Goal: Task Accomplishment & Management: Manage account settings

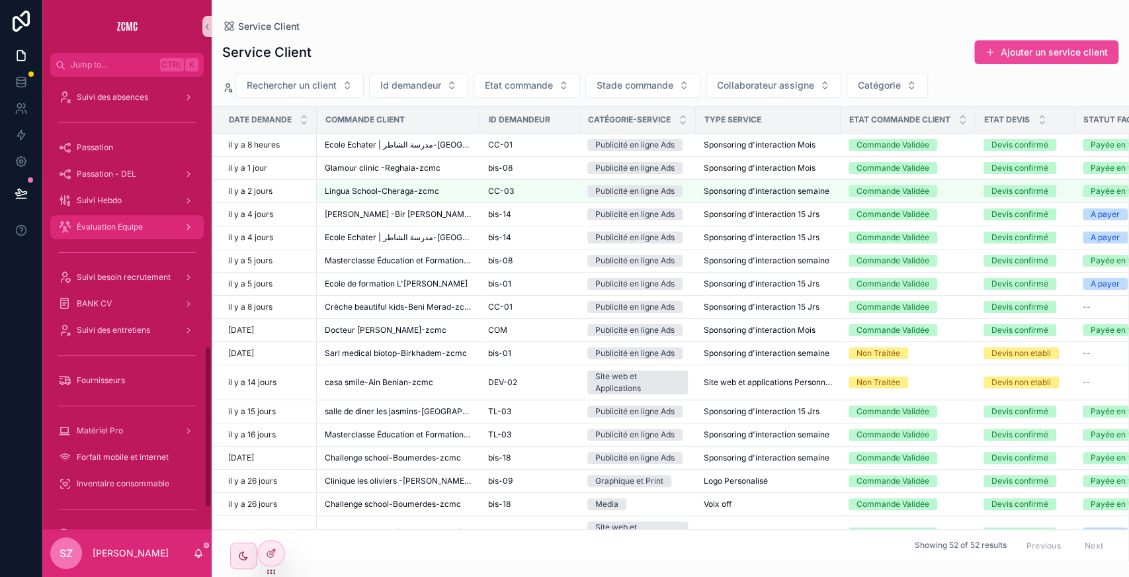
scroll to position [753, 0]
click at [113, 323] on div "Suivi des entretiens" at bounding box center [127, 329] width 138 height 21
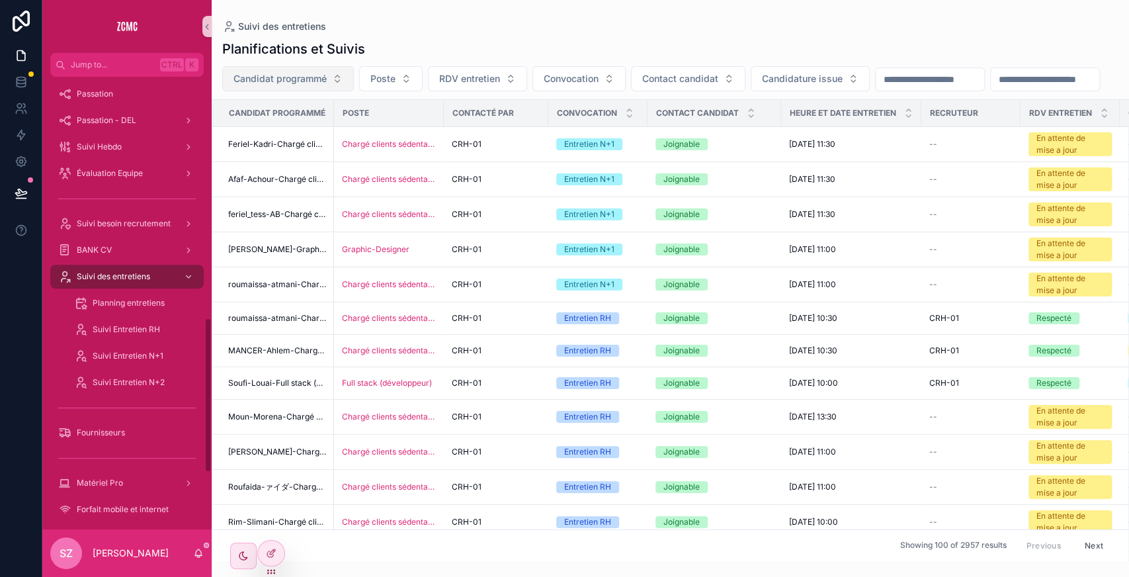
scroll to position [700, 0]
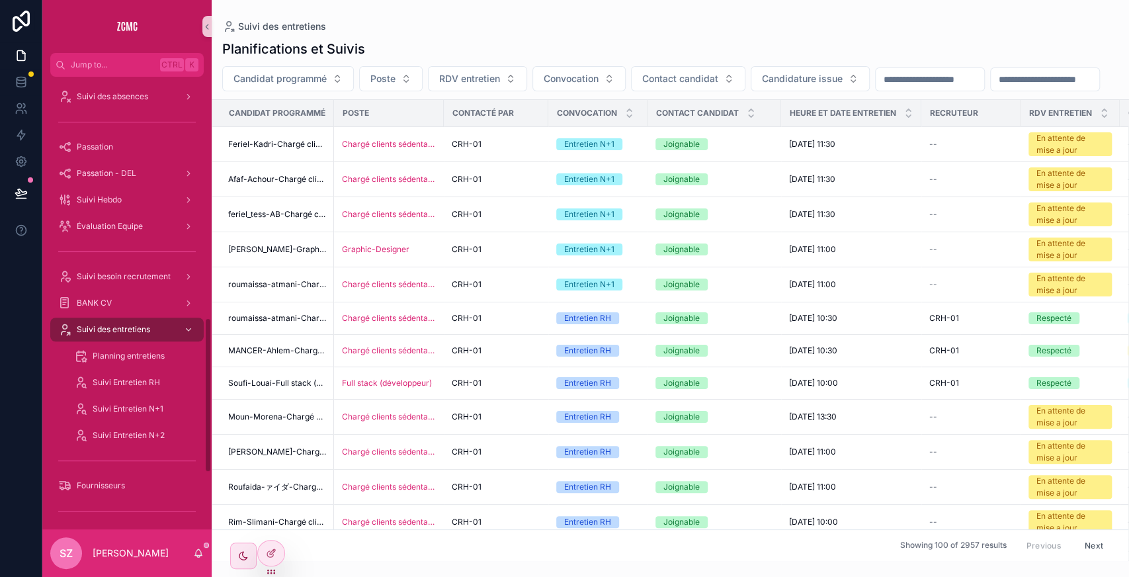
click at [991, 89] on input "scrollable content" at bounding box center [1045, 79] width 108 height 19
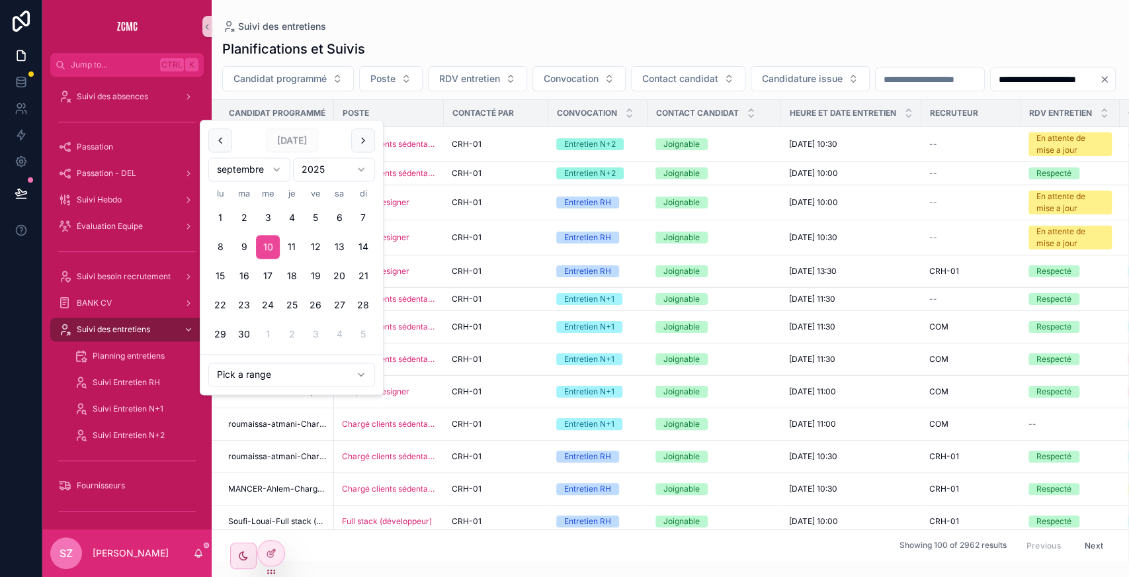
type input "**********"
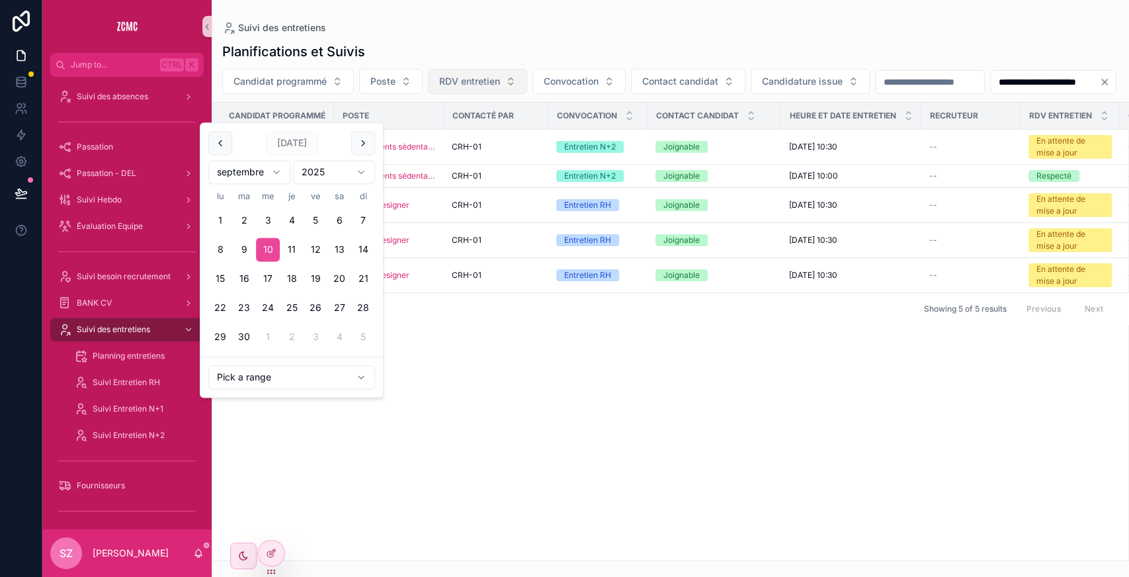
click at [489, 81] on span "RDV entretien" at bounding box center [469, 81] width 61 height 13
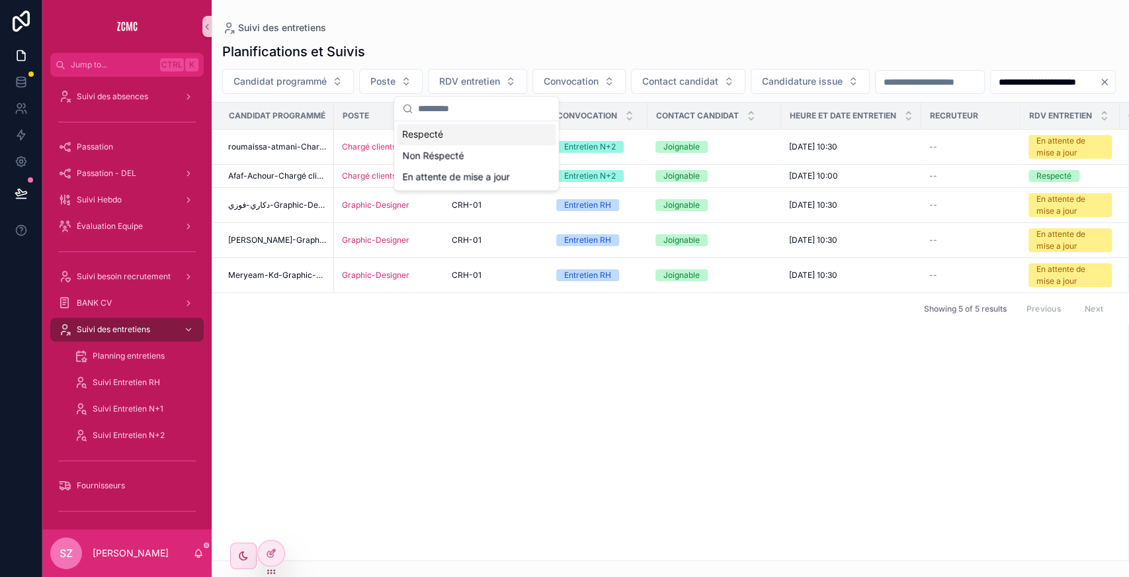
click at [556, 409] on div "Candidat programmé Poste Contacté par Convocation Contact candidat [PERSON_NAME…" at bounding box center [670, 332] width 916 height 458
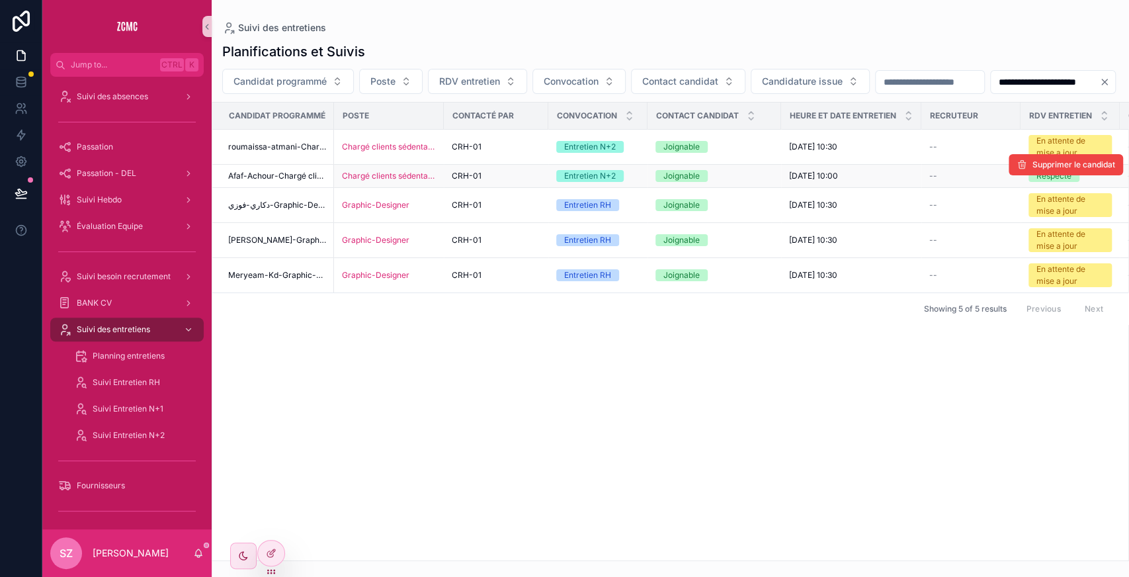
click at [452, 181] on span "CRH-01" at bounding box center [467, 176] width 30 height 11
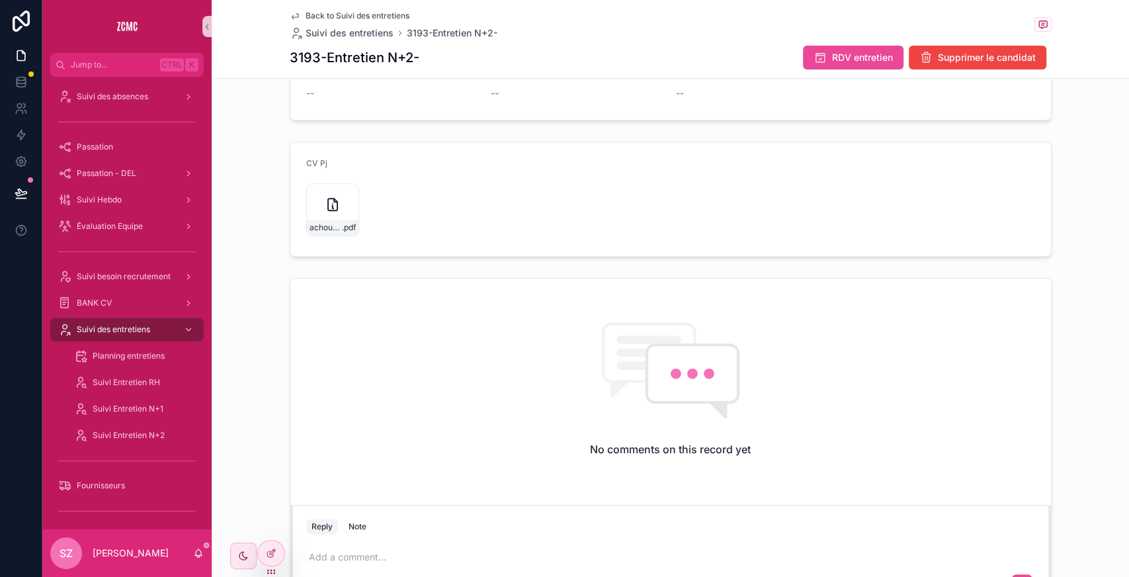
scroll to position [350, 0]
click at [313, 202] on div "achour-afaf,-cc- .pdf" at bounding box center [332, 209] width 53 height 53
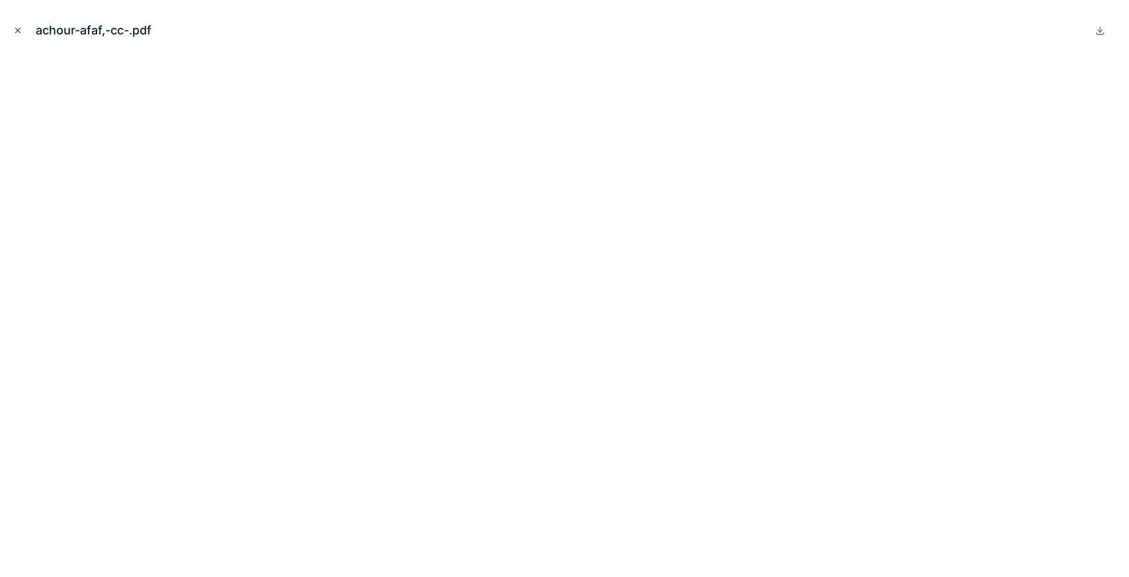
click at [16, 28] on icon "Close modal" at bounding box center [18, 30] width 5 height 5
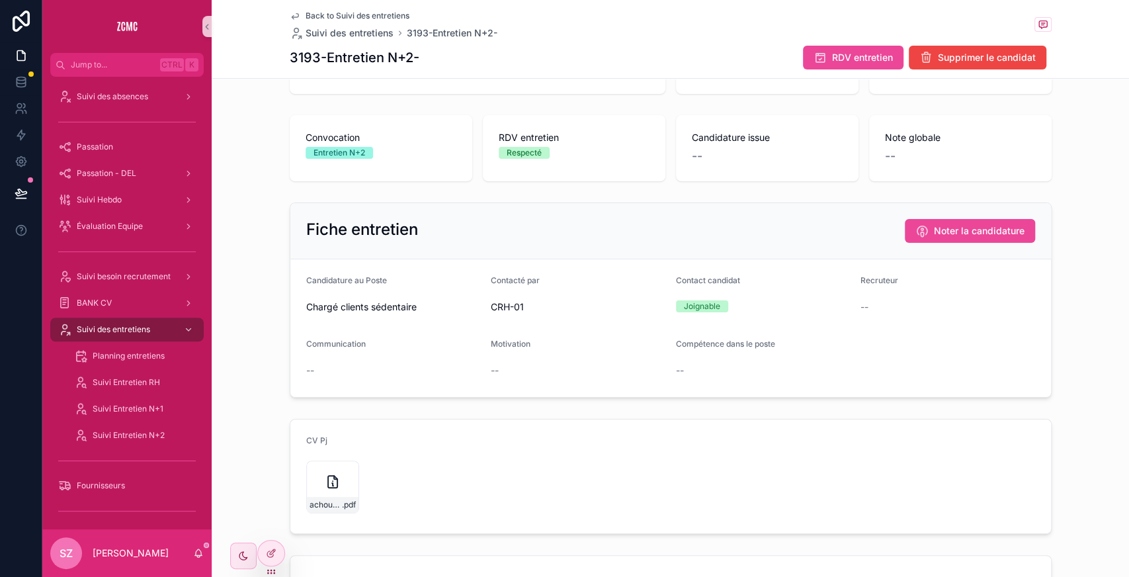
scroll to position [17, 0]
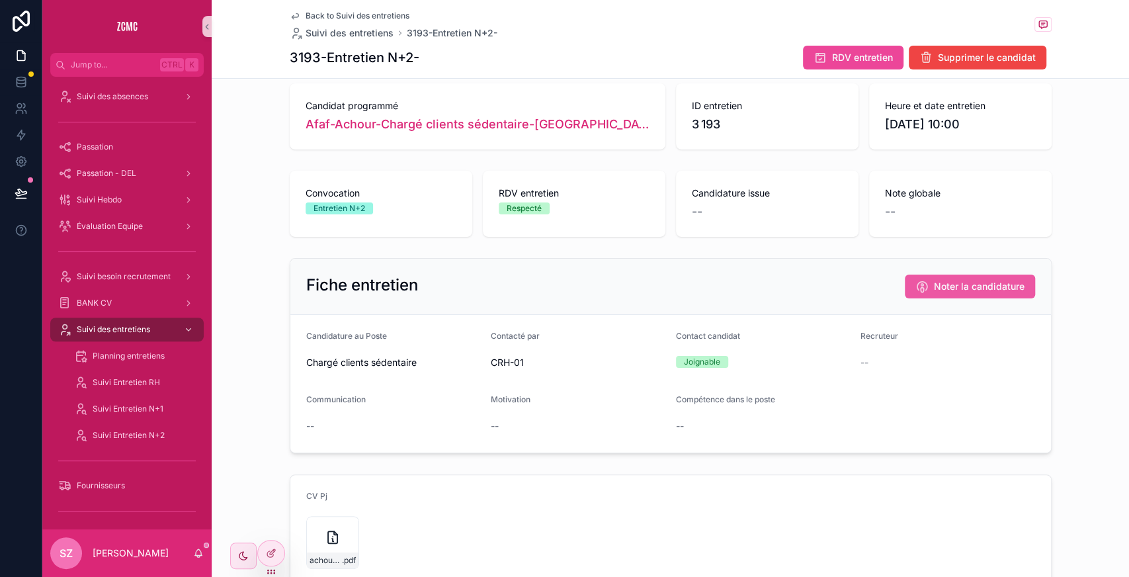
click at [987, 275] on button "Noter la candidature" at bounding box center [970, 286] width 130 height 24
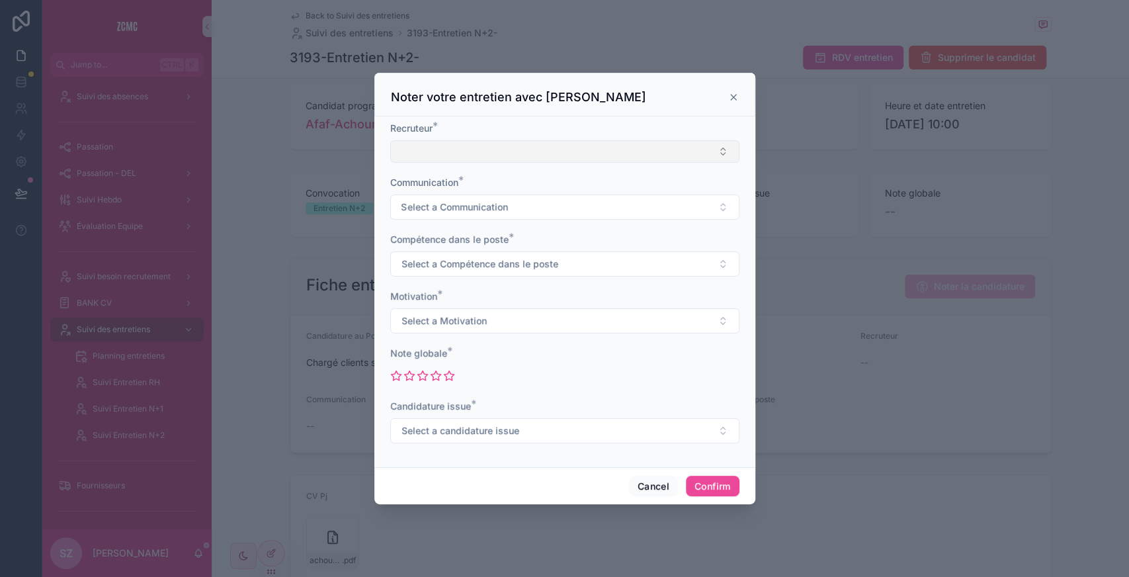
click at [431, 142] on button "Select Button" at bounding box center [564, 151] width 349 height 22
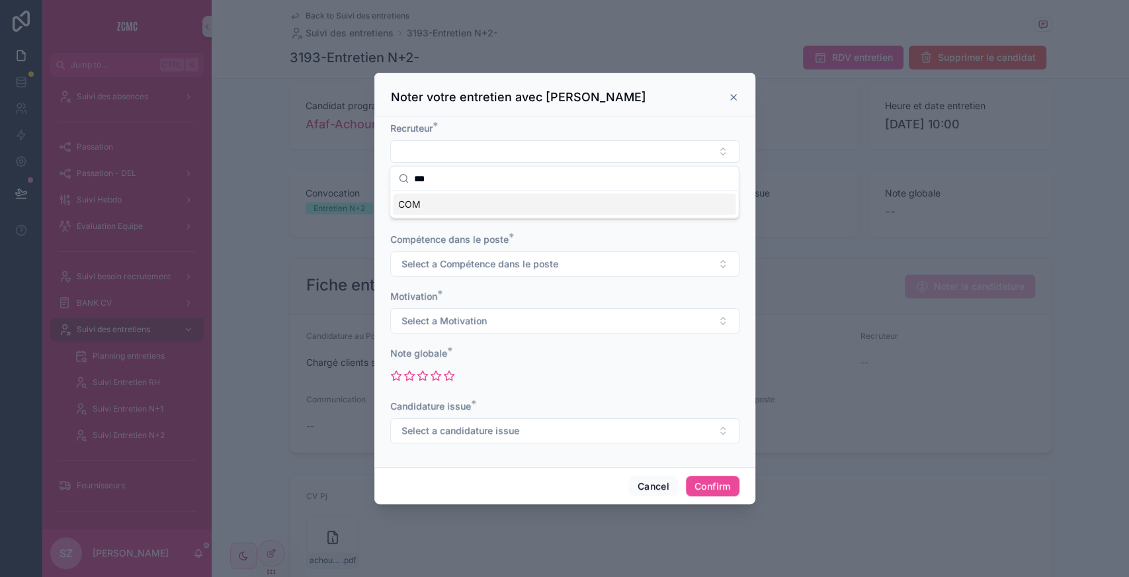
type input "***"
click at [435, 210] on div "COM" at bounding box center [564, 204] width 343 height 21
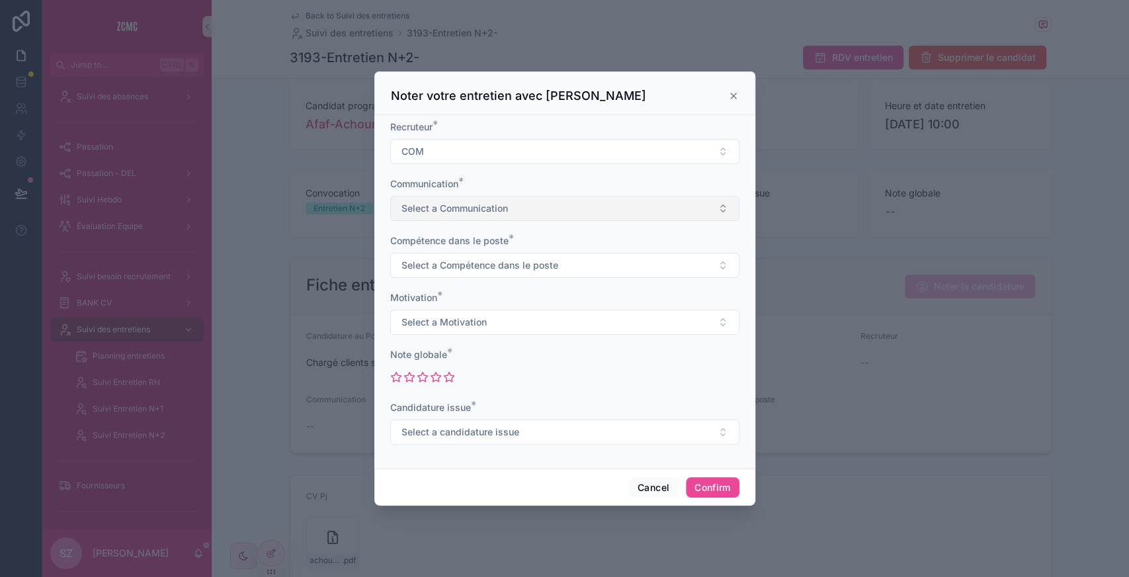
click at [427, 206] on span "Select a Communication" at bounding box center [454, 208] width 106 height 13
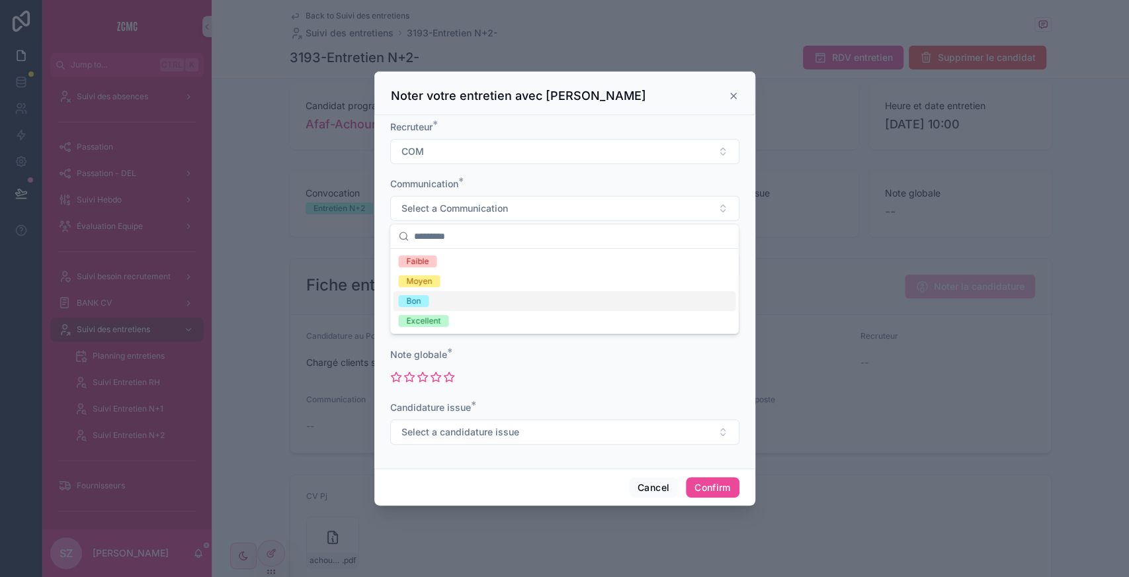
click at [415, 305] on div "Bon" at bounding box center [413, 301] width 15 height 12
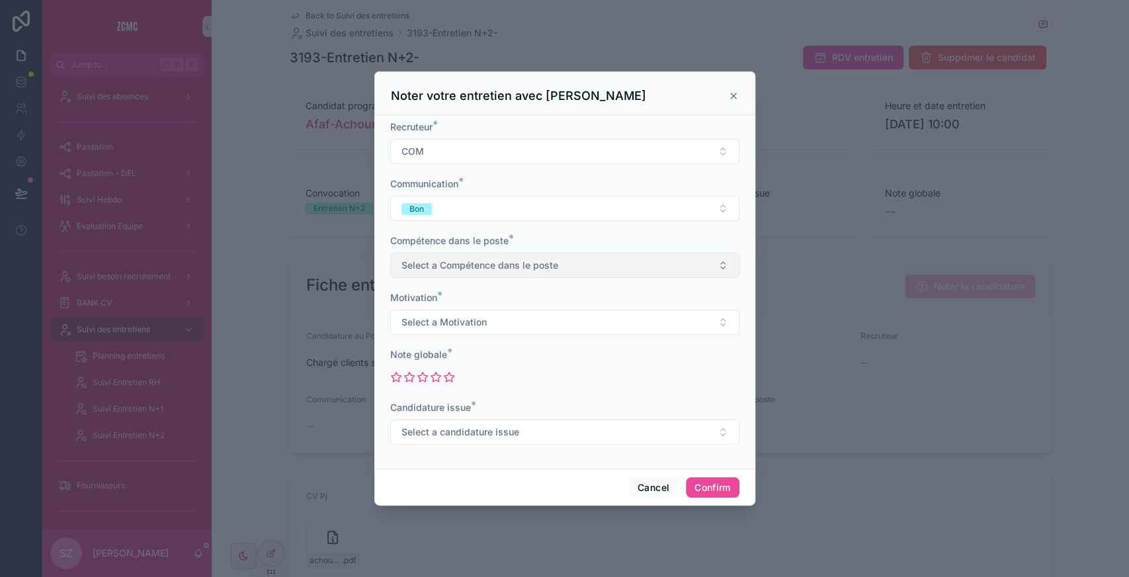
click at [436, 261] on span "Select a Compétence dans le poste" at bounding box center [479, 265] width 157 height 13
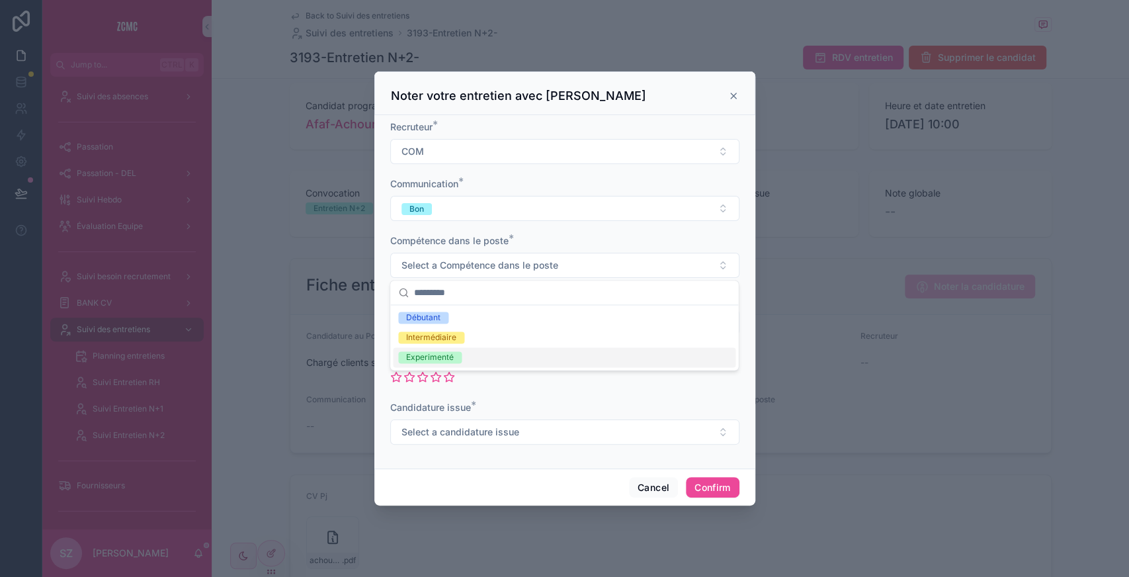
click at [438, 352] on div "Experimenté" at bounding box center [430, 357] width 48 height 12
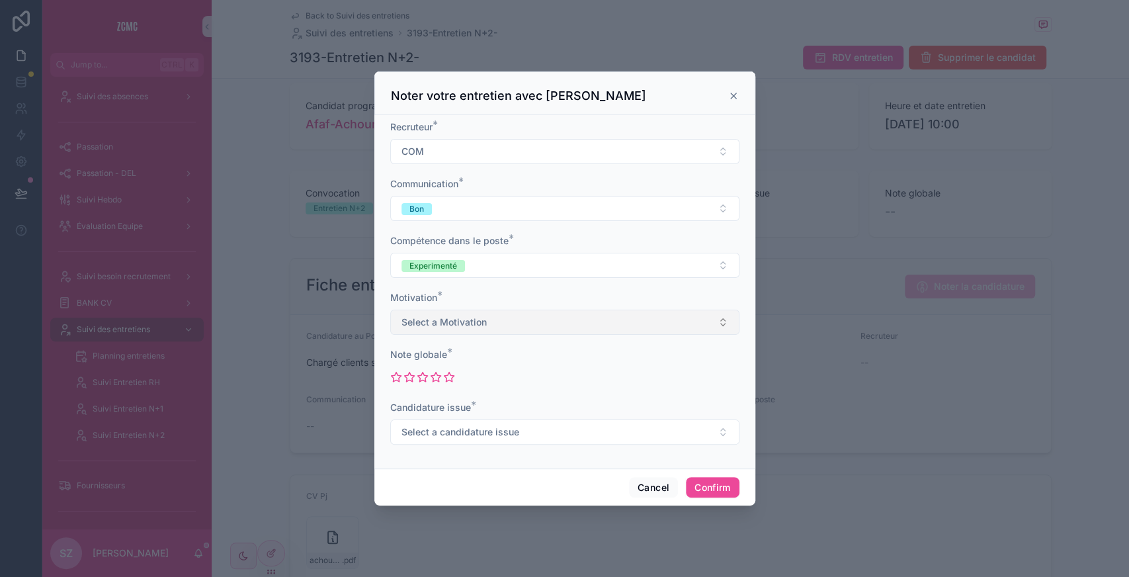
click at [447, 329] on button "Select a Motivation" at bounding box center [564, 322] width 349 height 25
click at [431, 413] on div "Elevée" at bounding box center [418, 414] width 25 height 12
click at [433, 384] on div at bounding box center [564, 376] width 349 height 21
click at [434, 373] on icon at bounding box center [436, 376] width 10 height 9
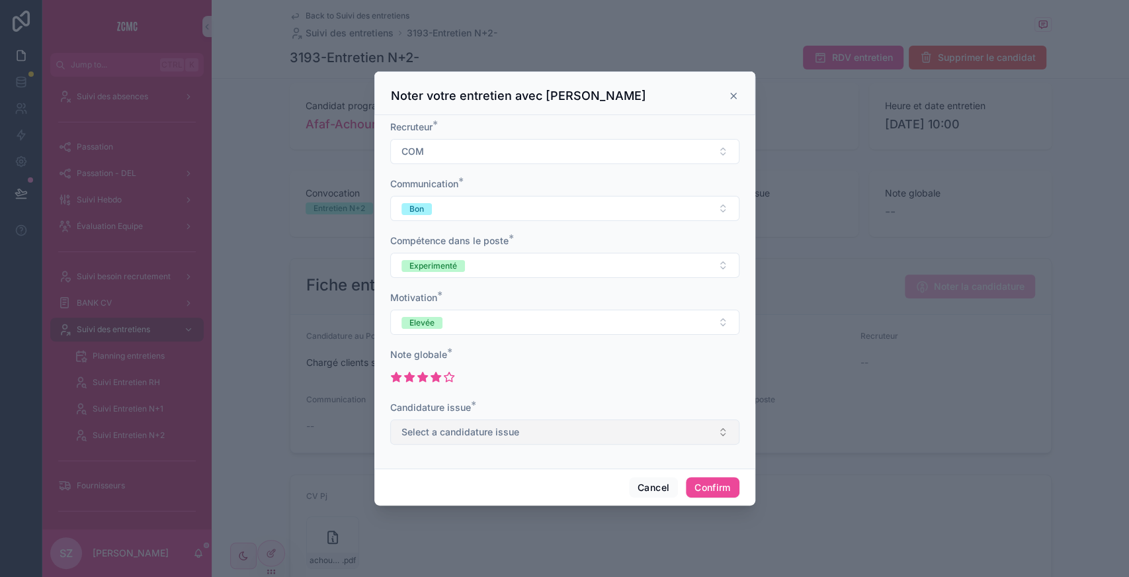
click at [440, 438] on button "Select a candidature issue" at bounding box center [564, 431] width 349 height 25
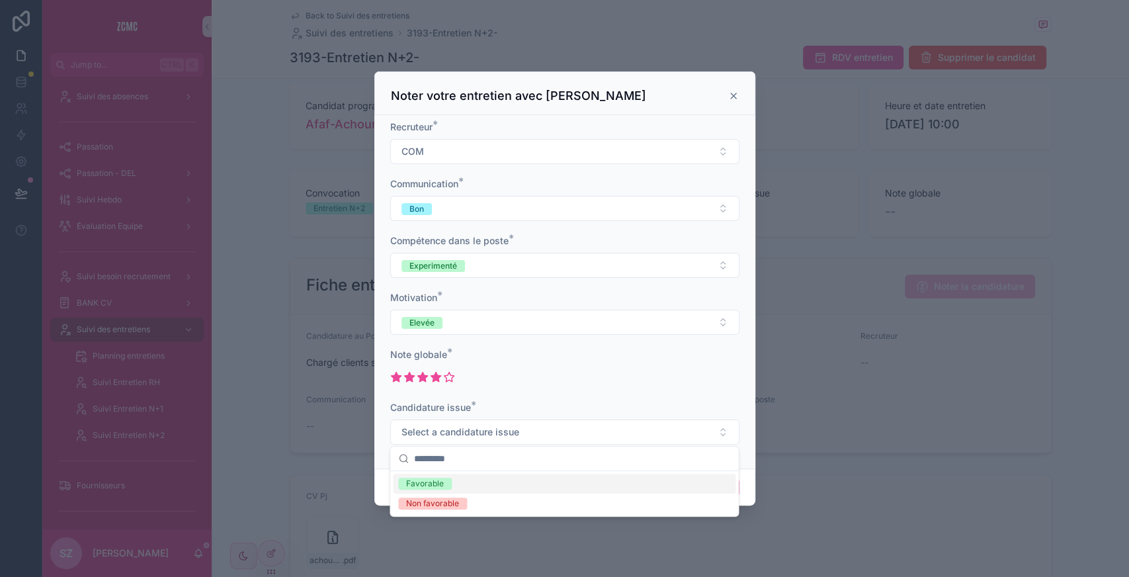
click at [446, 483] on span "Favorable" at bounding box center [425, 483] width 54 height 12
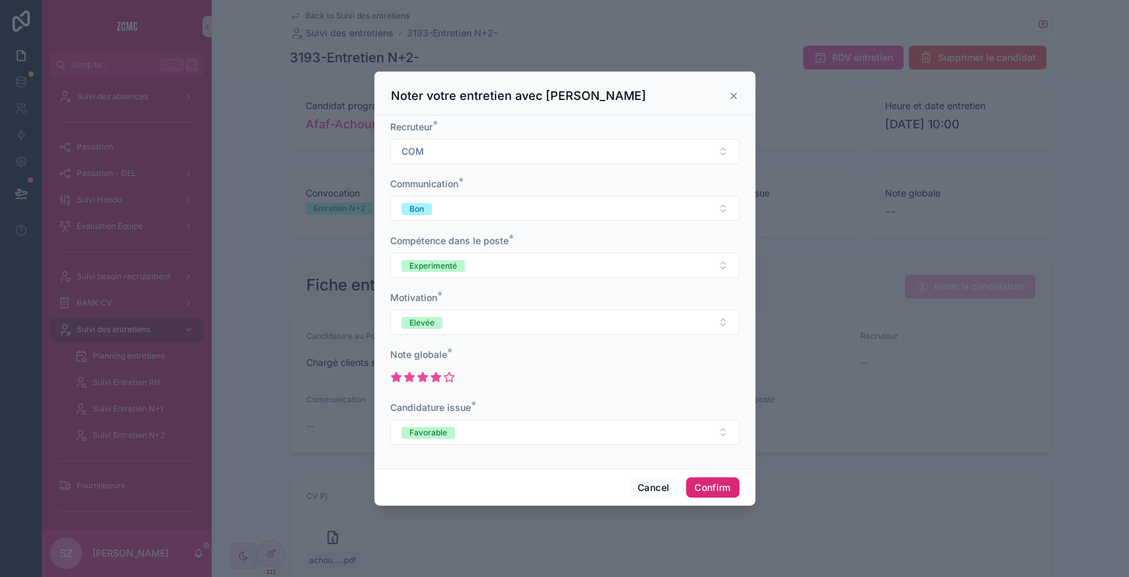
click at [693, 487] on button "Confirm" at bounding box center [712, 487] width 53 height 21
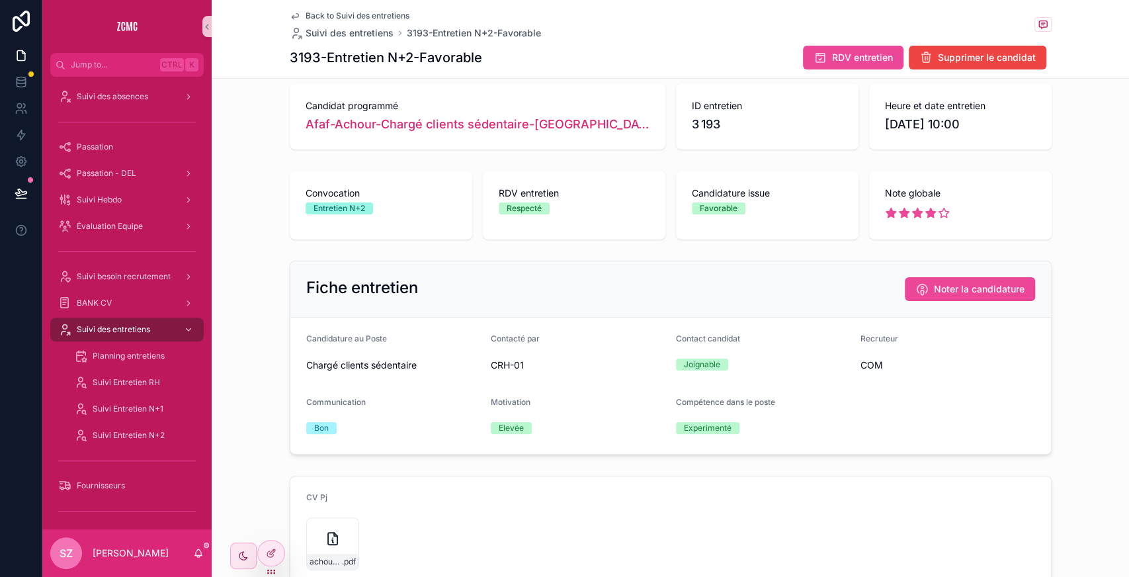
scroll to position [0, 0]
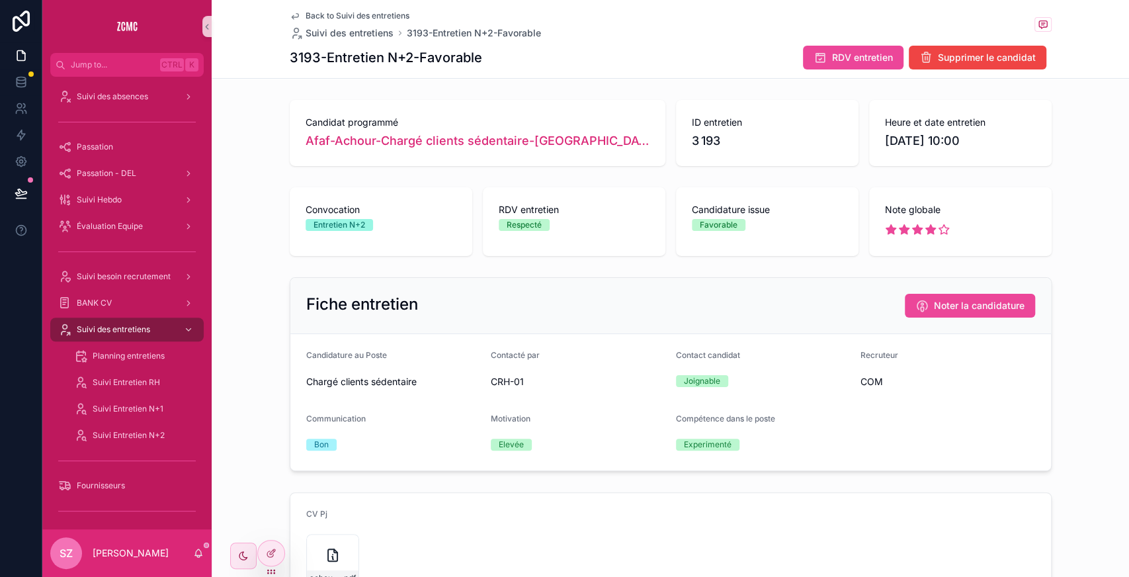
click at [347, 15] on span "Back to Suivi des entretiens" at bounding box center [358, 16] width 104 height 11
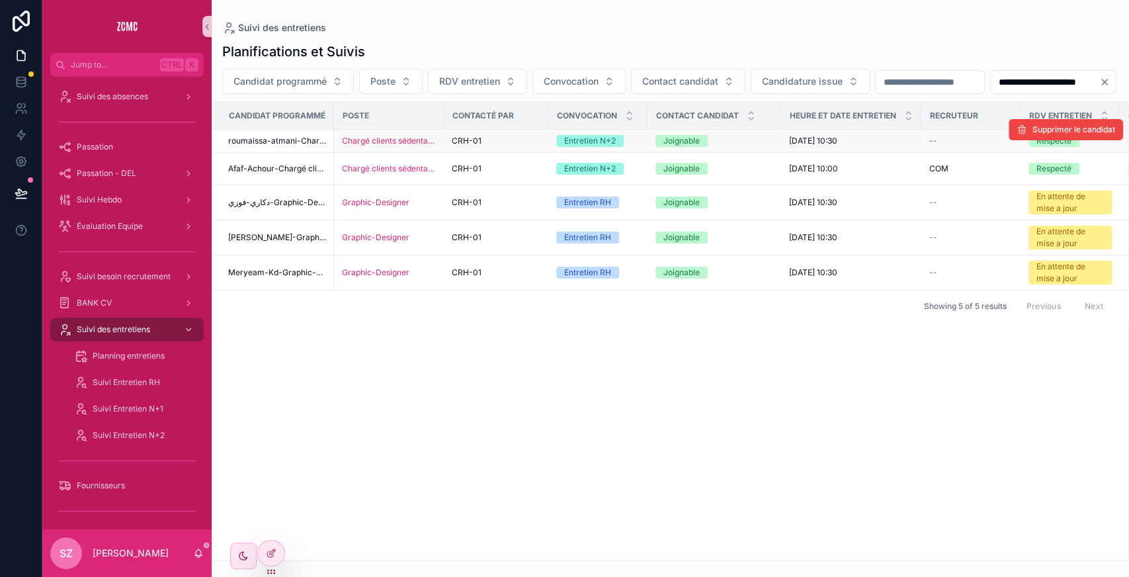
click at [505, 146] on div "CRH-01" at bounding box center [496, 141] width 89 height 11
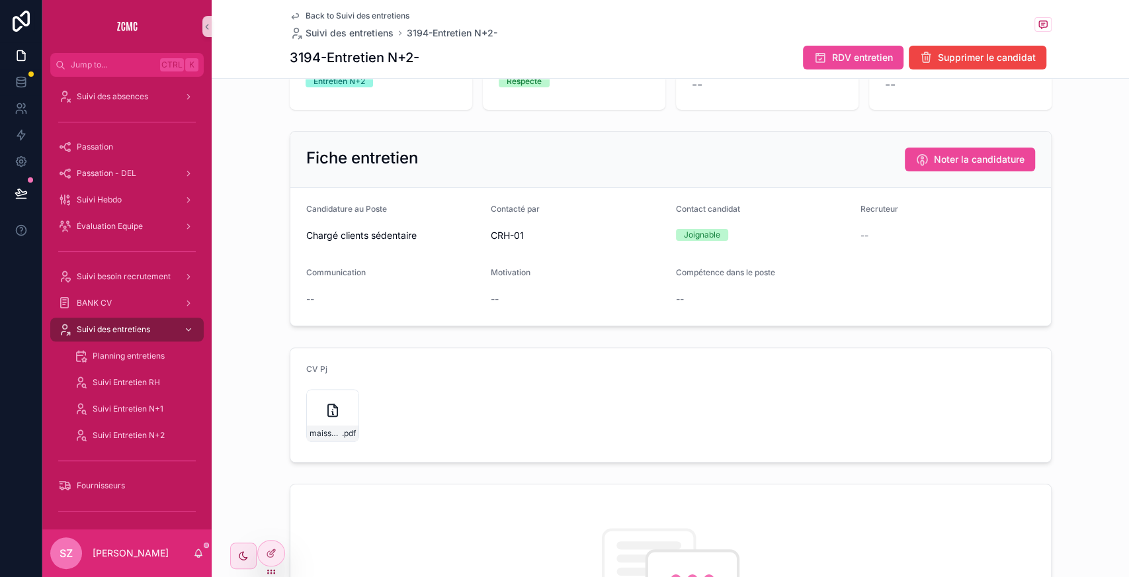
scroll to position [144, 0]
click at [315, 401] on div "maissa-ATMANI,-cc .pdf" at bounding box center [332, 414] width 53 height 53
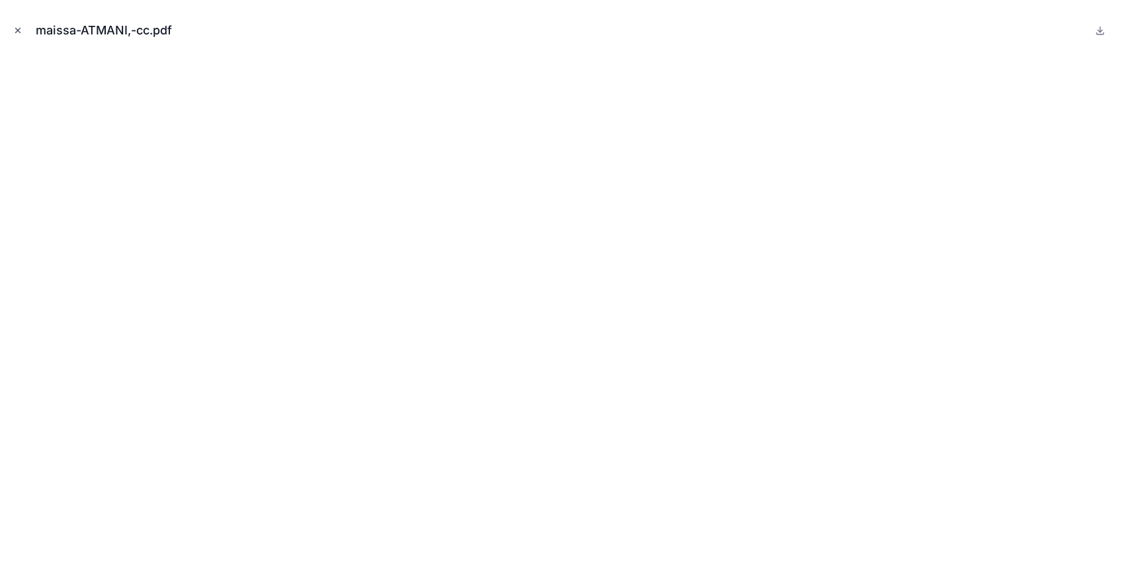
click at [13, 30] on icon "Close modal" at bounding box center [17, 30] width 9 height 9
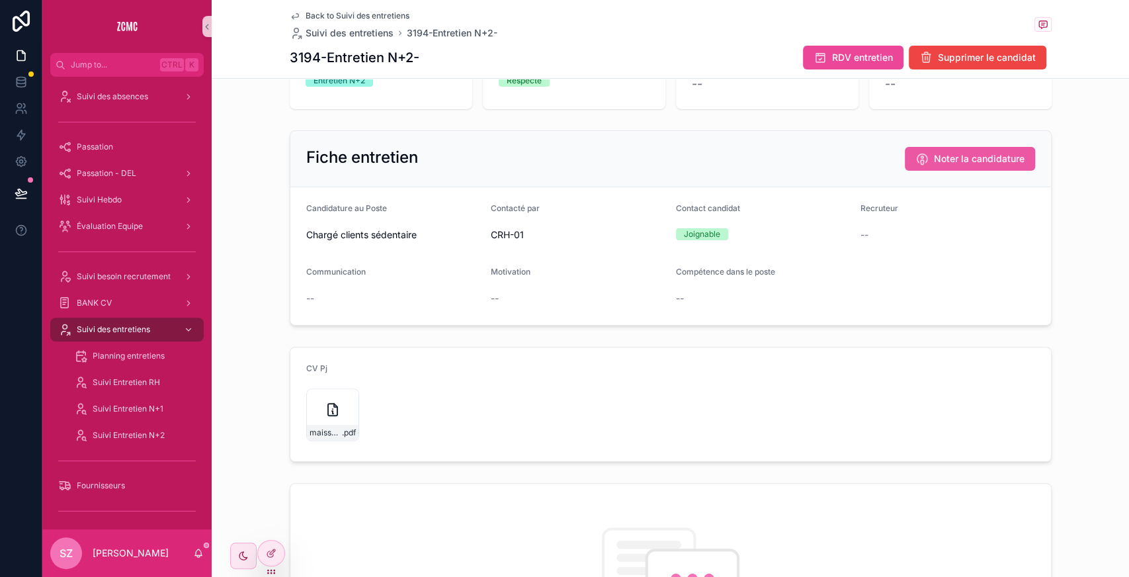
click at [943, 161] on span "Noter la candidature" at bounding box center [979, 158] width 91 height 13
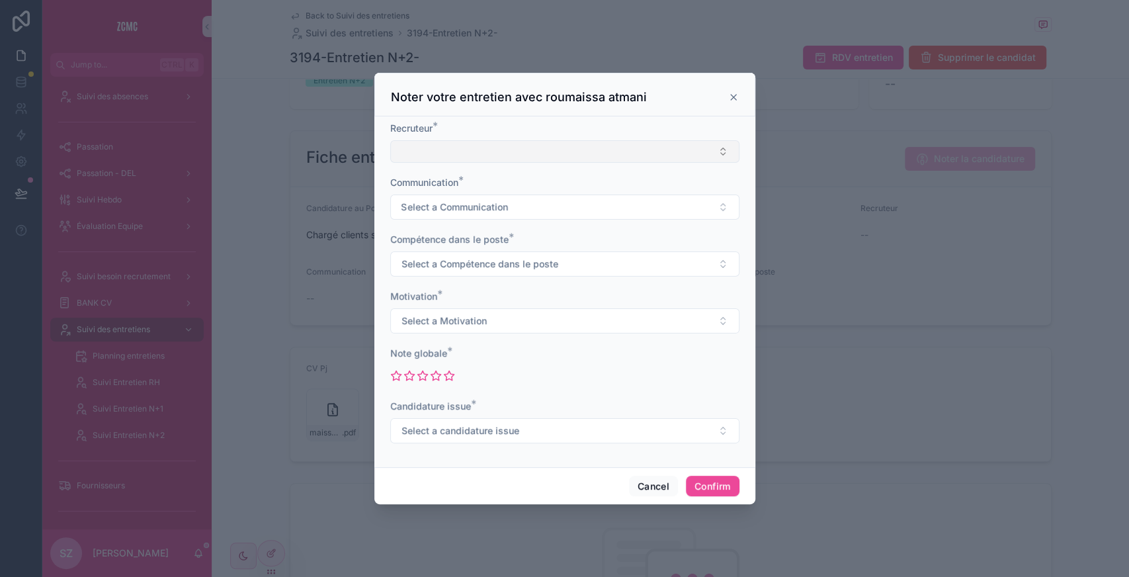
click at [417, 152] on button "Select Button" at bounding box center [564, 151] width 349 height 22
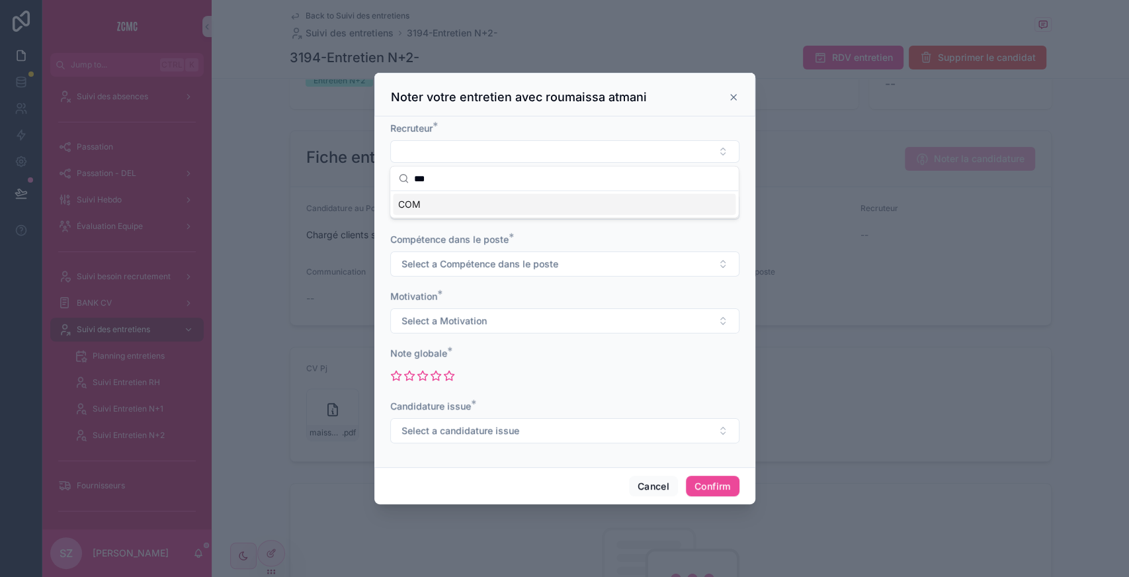
type input "***"
click at [432, 204] on div "COM" at bounding box center [564, 204] width 343 height 21
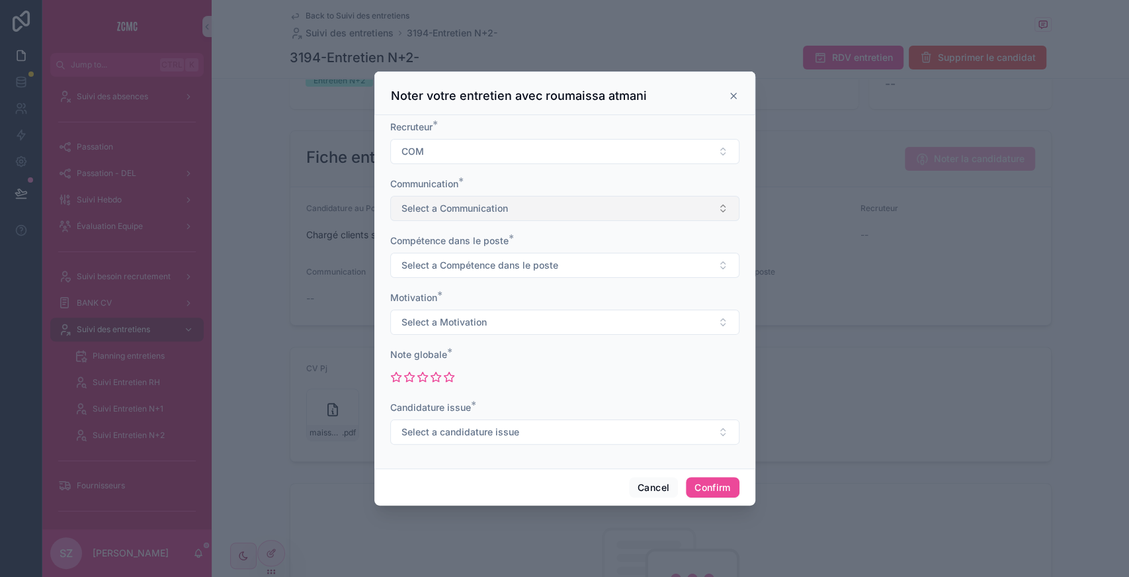
click at [450, 212] on span "Select a Communication" at bounding box center [454, 208] width 106 height 13
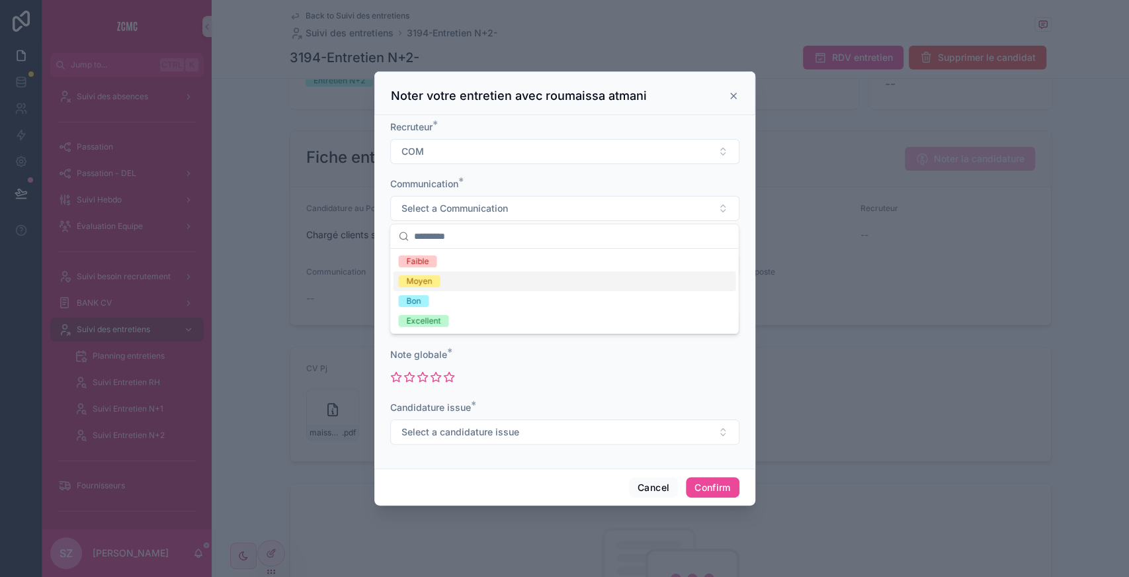
click at [439, 278] on div "Moyen" at bounding box center [564, 281] width 343 height 20
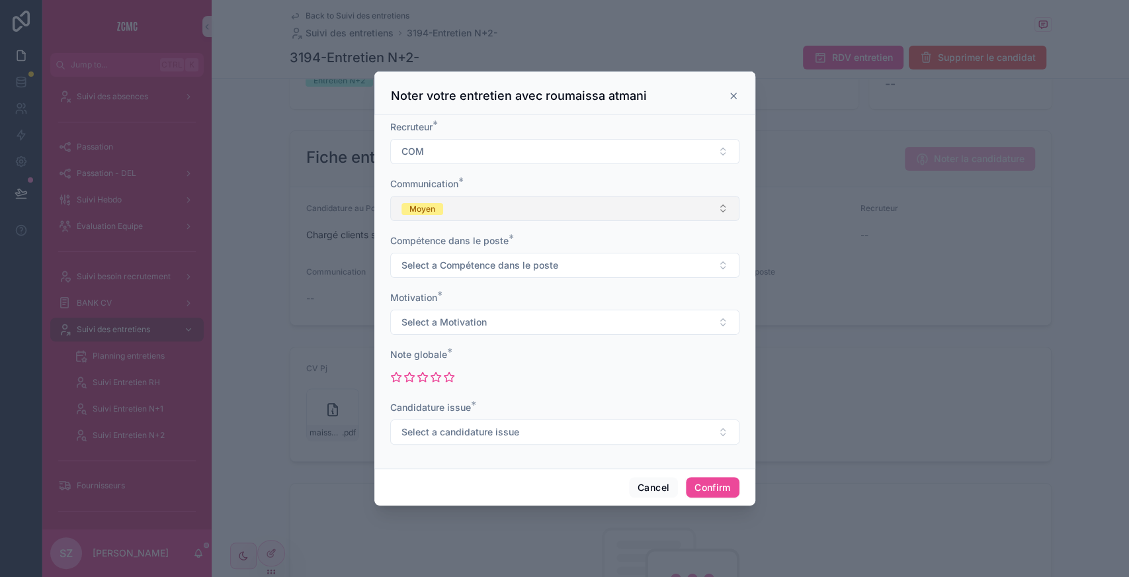
click at [445, 201] on button "Moyen" at bounding box center [564, 208] width 349 height 25
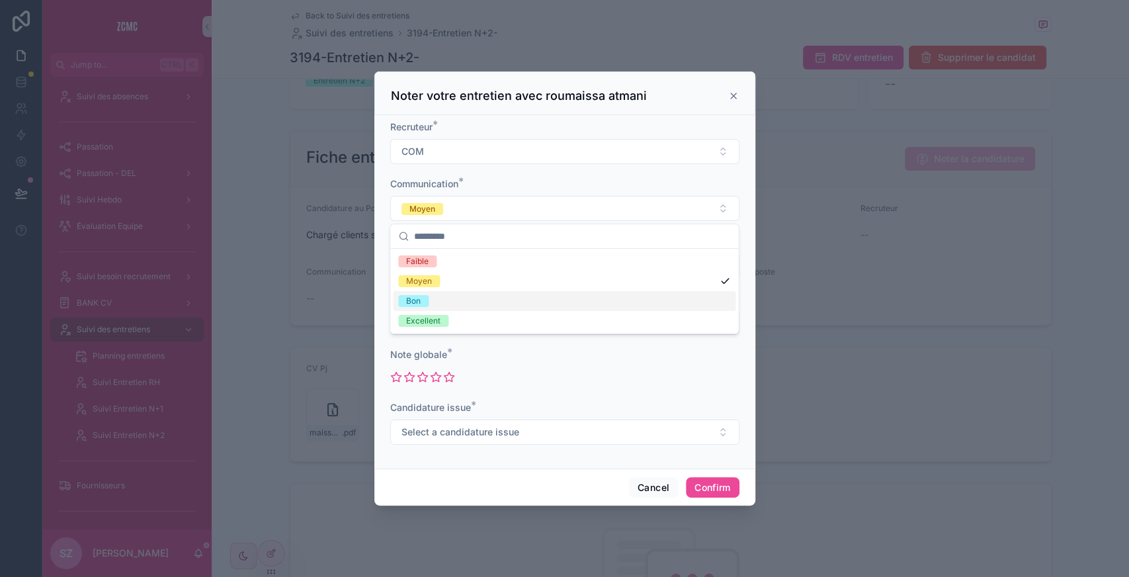
click at [442, 293] on div "Bon" at bounding box center [564, 301] width 343 height 20
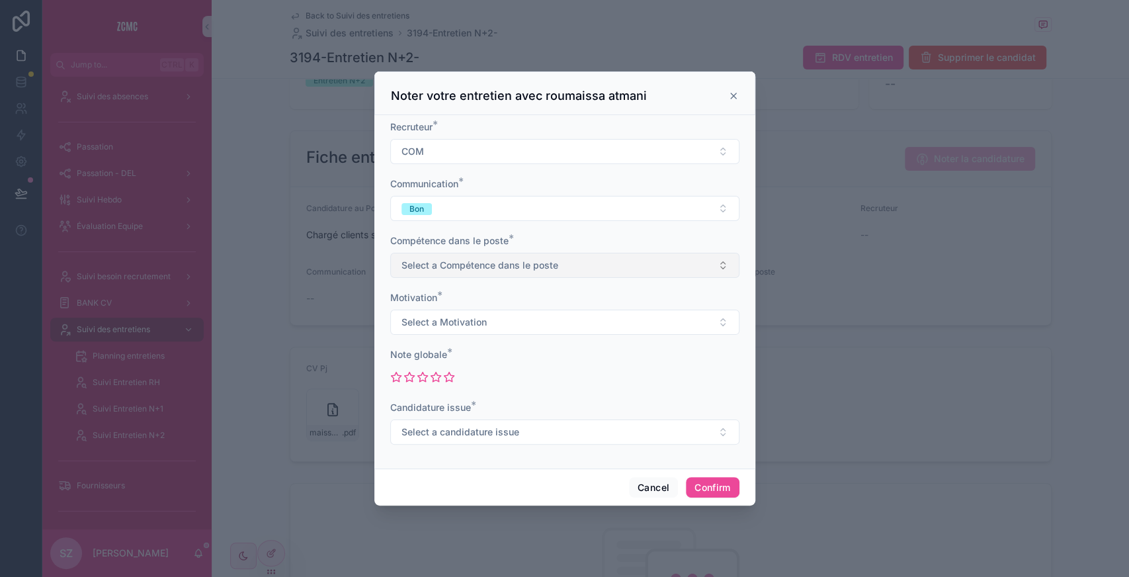
click at [423, 270] on span "Select a Compétence dans le poste" at bounding box center [479, 265] width 157 height 13
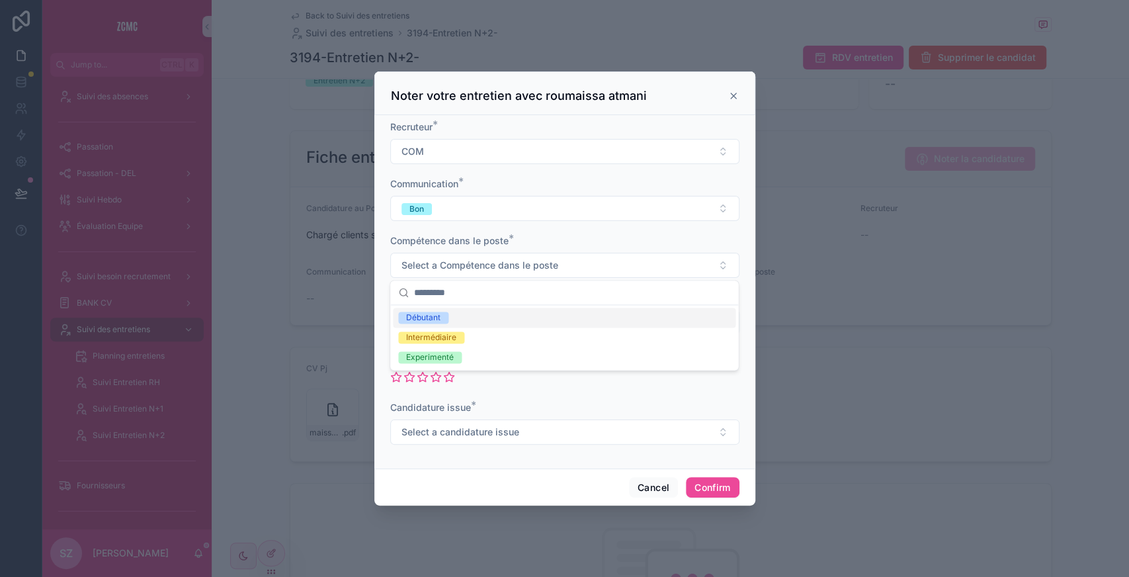
click at [430, 323] on div "Débutant" at bounding box center [564, 318] width 343 height 20
click at [430, 320] on span "Select a Motivation" at bounding box center [443, 321] width 85 height 13
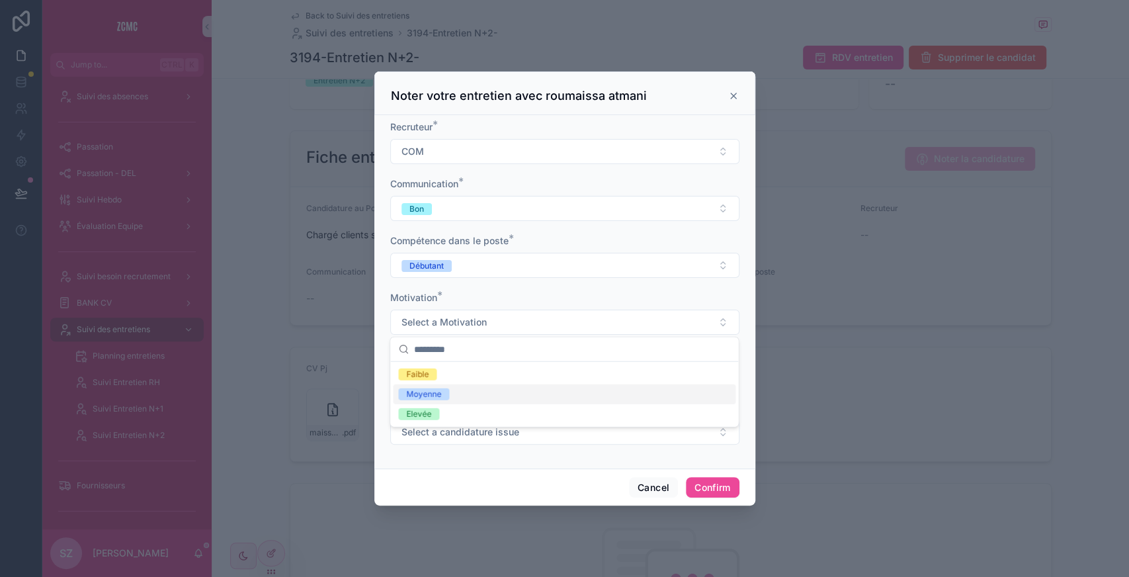
click at [426, 398] on div "Moyenne" at bounding box center [423, 394] width 35 height 12
click at [410, 379] on icon at bounding box center [409, 376] width 10 height 9
click at [450, 430] on span "Select a candidature issue" at bounding box center [460, 431] width 118 height 13
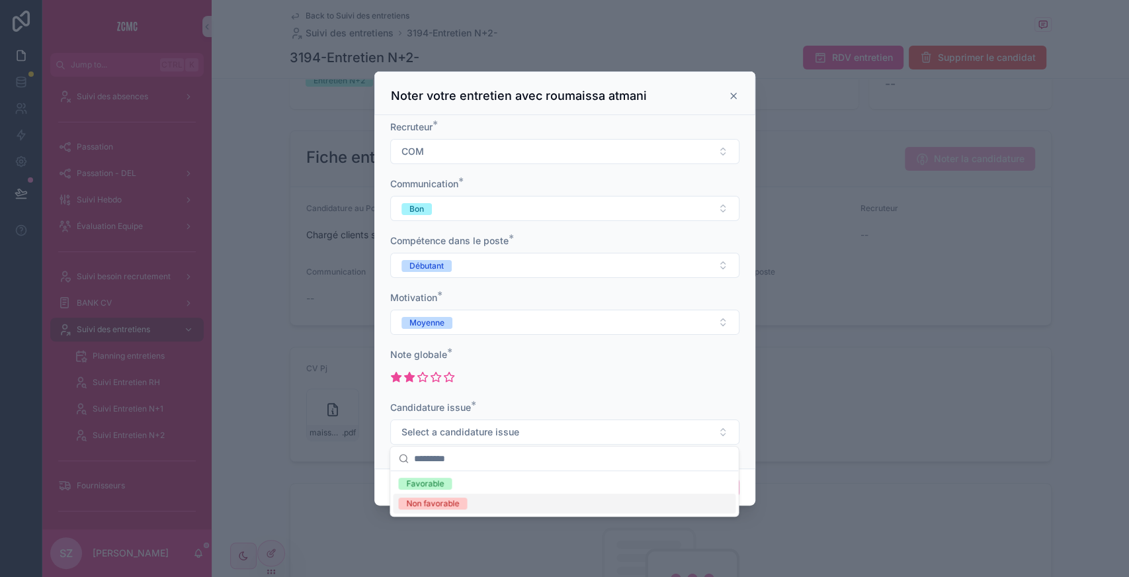
click at [444, 506] on div "Non favorable" at bounding box center [432, 503] width 53 height 12
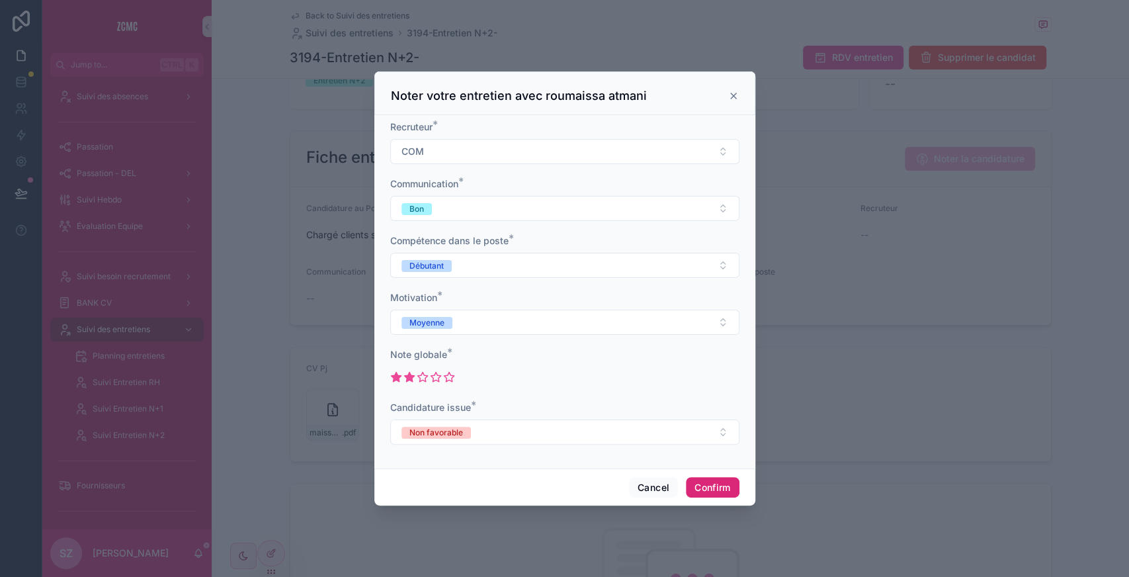
click at [711, 489] on button "Confirm" at bounding box center [712, 487] width 53 height 21
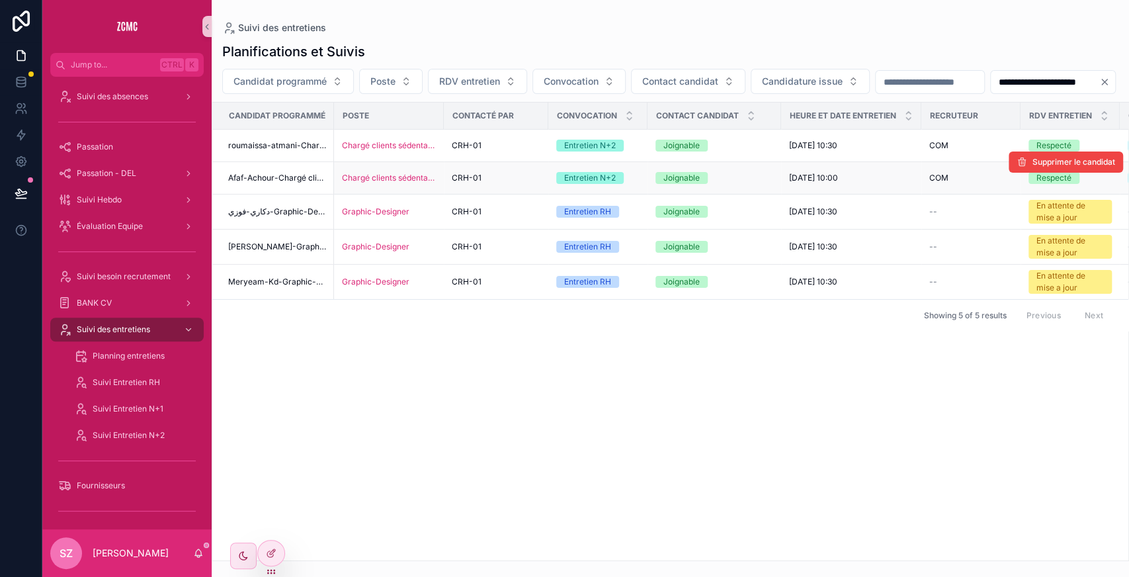
click at [494, 183] on div "CRH-01" at bounding box center [496, 178] width 89 height 11
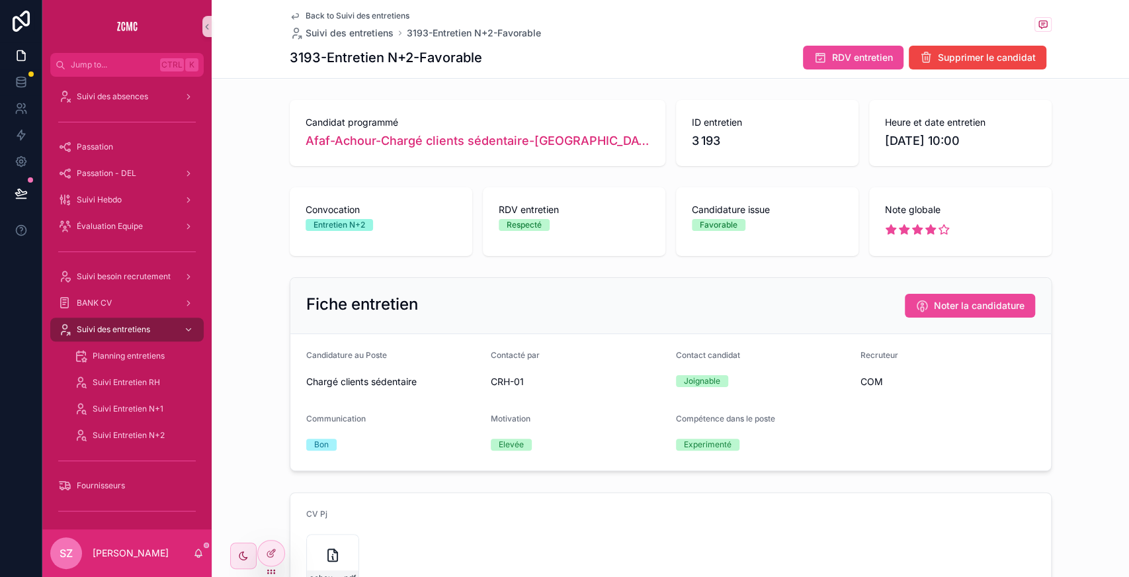
scroll to position [468, 0]
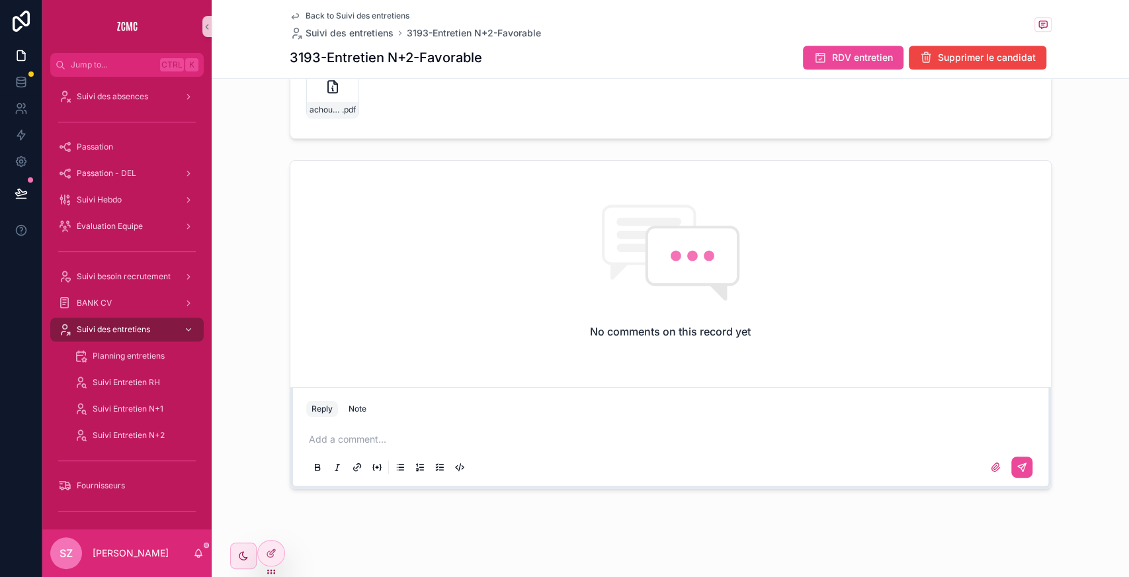
click at [331, 440] on p "scrollable content" at bounding box center [673, 439] width 729 height 13
click at [562, 440] on p "**********" at bounding box center [673, 439] width 729 height 13
click at [1020, 462] on icon "scrollable content" at bounding box center [1021, 467] width 11 height 11
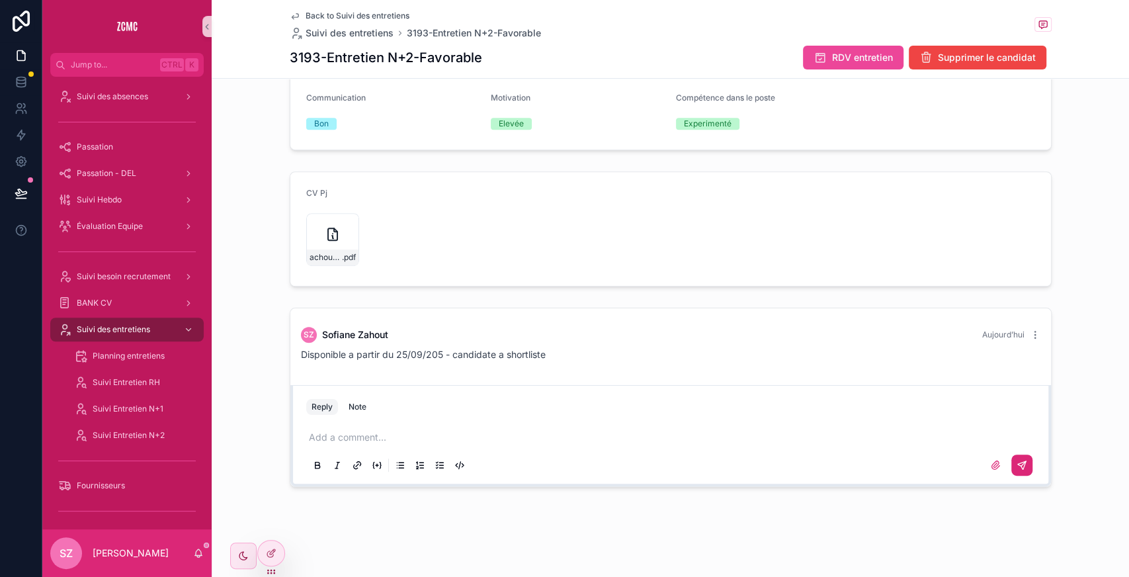
scroll to position [319, 0]
click at [1030, 332] on icon "scrollable content" at bounding box center [1035, 336] width 11 height 11
click at [477, 358] on span "Disponible a partir du 25/09/205 - candidate a shortliste" at bounding box center [423, 356] width 245 height 11
copy span "Disponible a partir du 25/09/205 - candidate a shortliste"
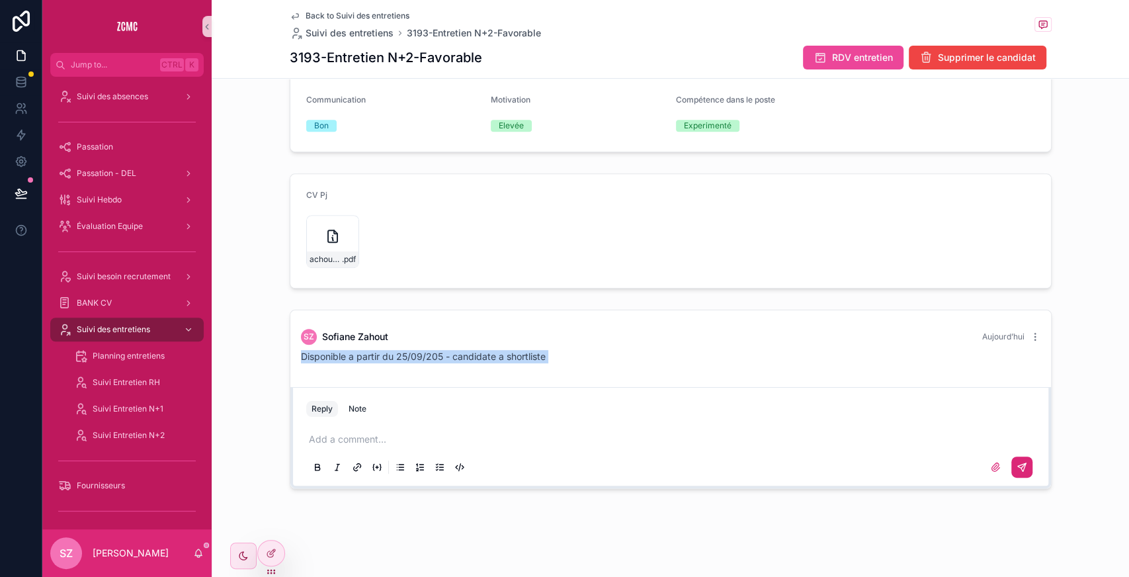
click at [477, 358] on span "Disponible a partir du 25/09/205 - candidate a shortliste" at bounding box center [423, 356] width 245 height 11
click at [1030, 337] on icon "scrollable content" at bounding box center [1035, 336] width 11 height 11
click at [1028, 313] on span "Delete comment" at bounding box center [1027, 311] width 62 height 11
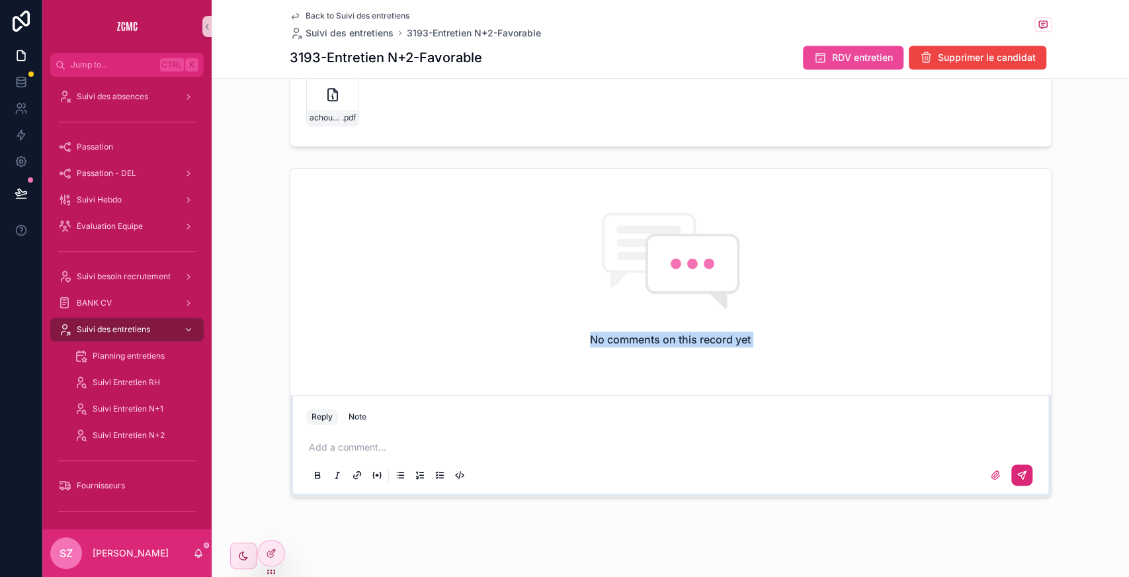
scroll to position [468, 0]
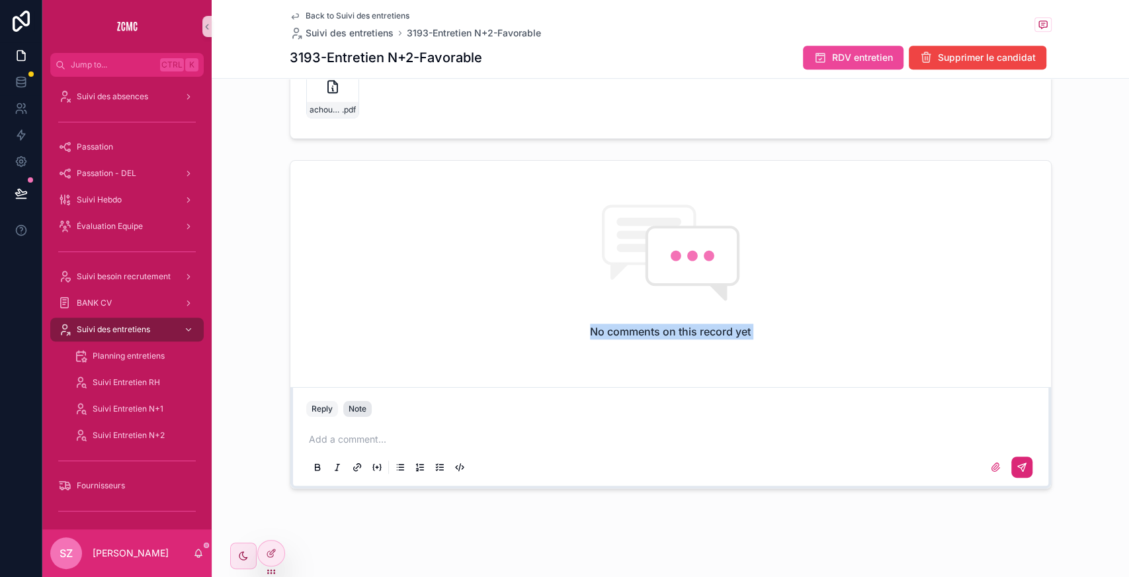
click at [351, 407] on div "Note" at bounding box center [358, 408] width 18 height 11
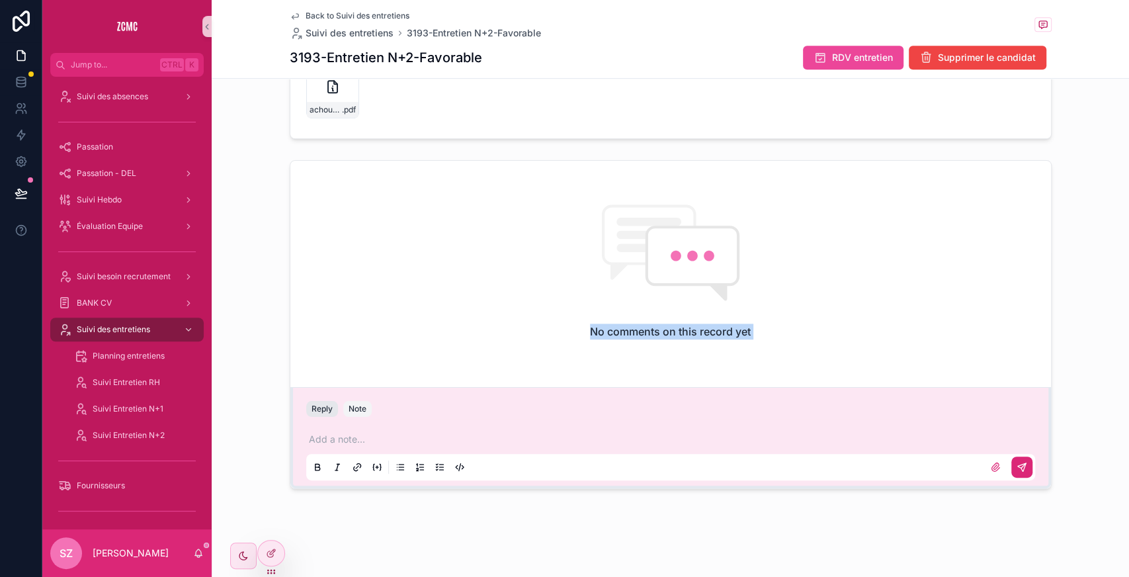
click at [318, 403] on button "Reply" at bounding box center [322, 409] width 32 height 16
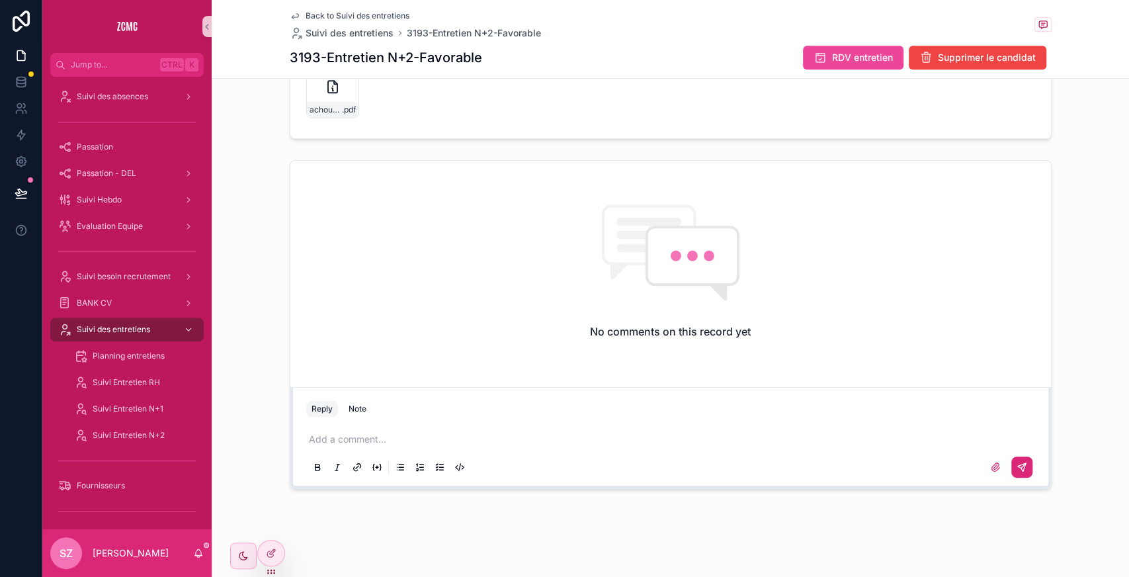
click at [333, 433] on p "scrollable content" at bounding box center [673, 439] width 729 height 13
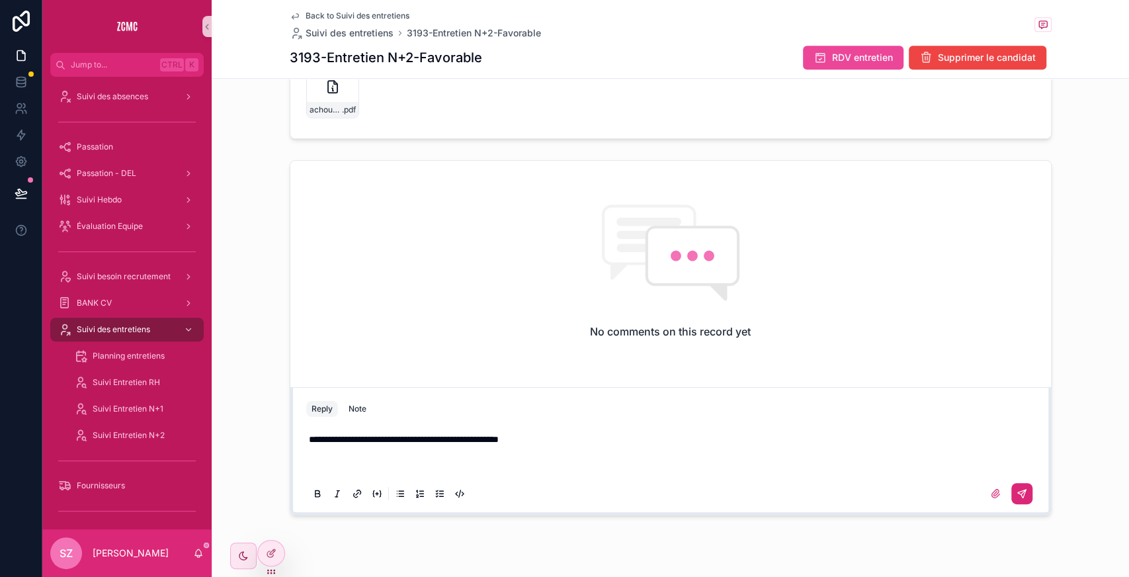
click at [555, 436] on p "**********" at bounding box center [673, 439] width 729 height 13
click at [1020, 489] on icon "scrollable content" at bounding box center [1022, 491] width 5 height 5
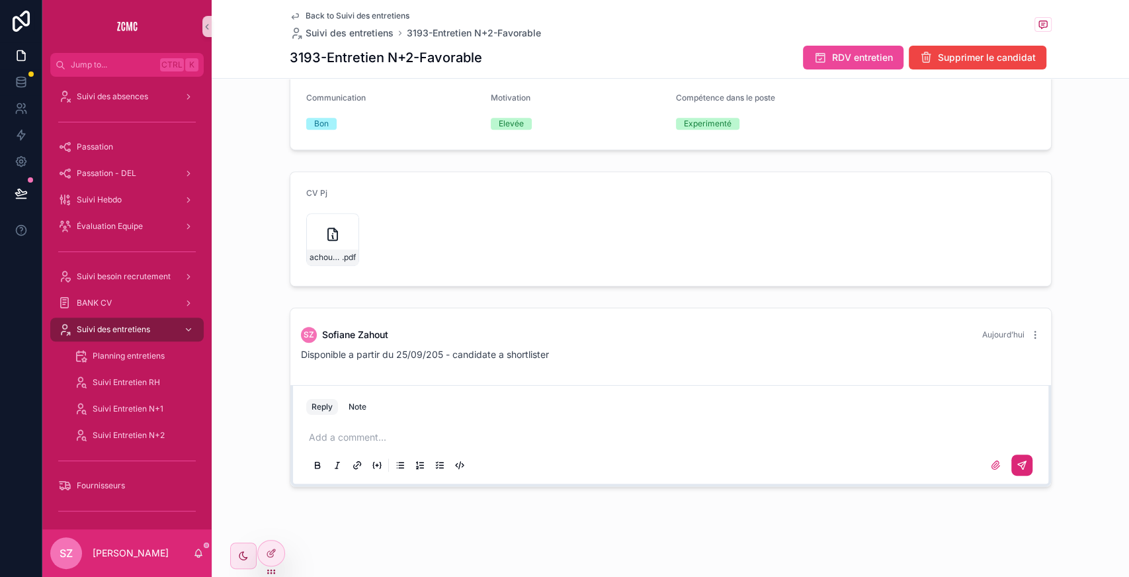
scroll to position [319, 0]
